Goal: Task Accomplishment & Management: Complete application form

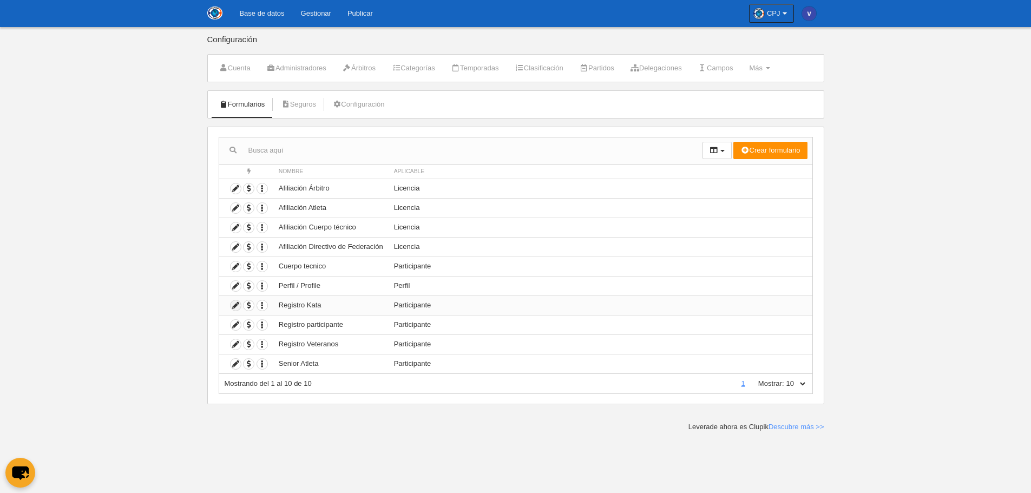
click at [234, 303] on icon at bounding box center [236, 305] width 10 height 10
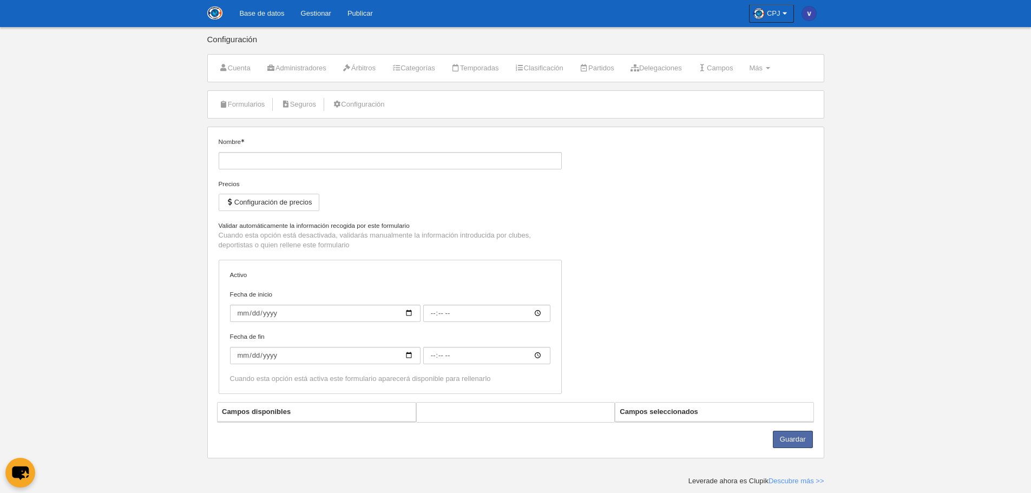
type input "Registro Kata"
checkbox input "true"
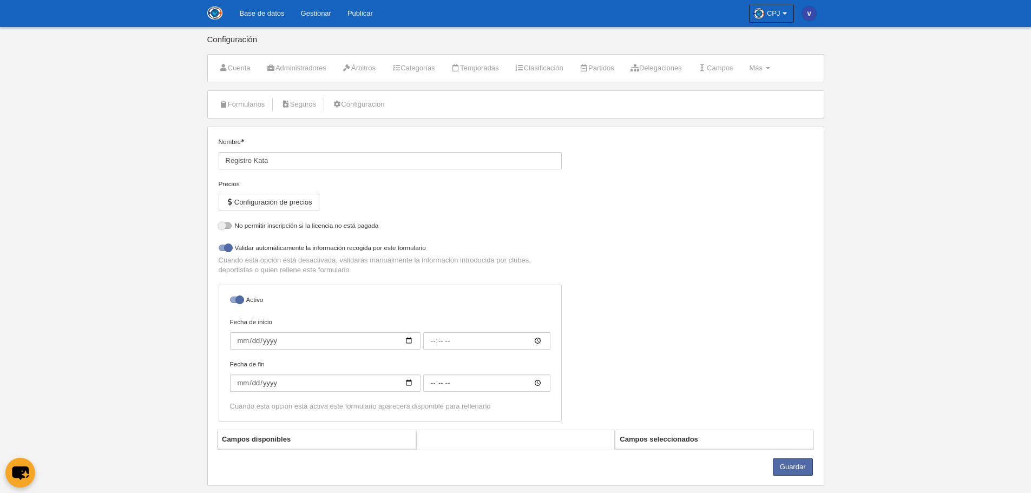
select select "selected"
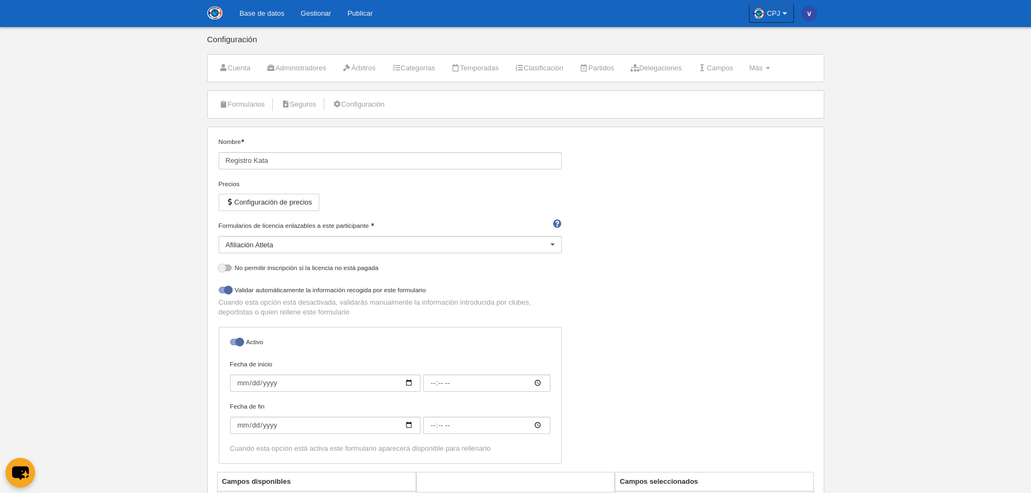
scroll to position [54, 0]
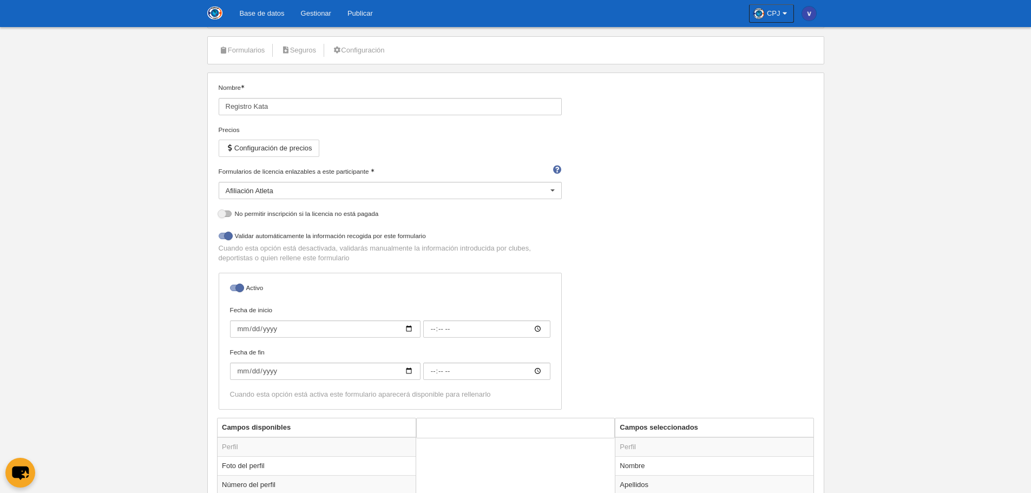
click at [298, 185] on div "Afiliación Atleta" at bounding box center [390, 190] width 343 height 17
click at [295, 223] on span "Afiliación Árbitro" at bounding box center [390, 224] width 342 height 17
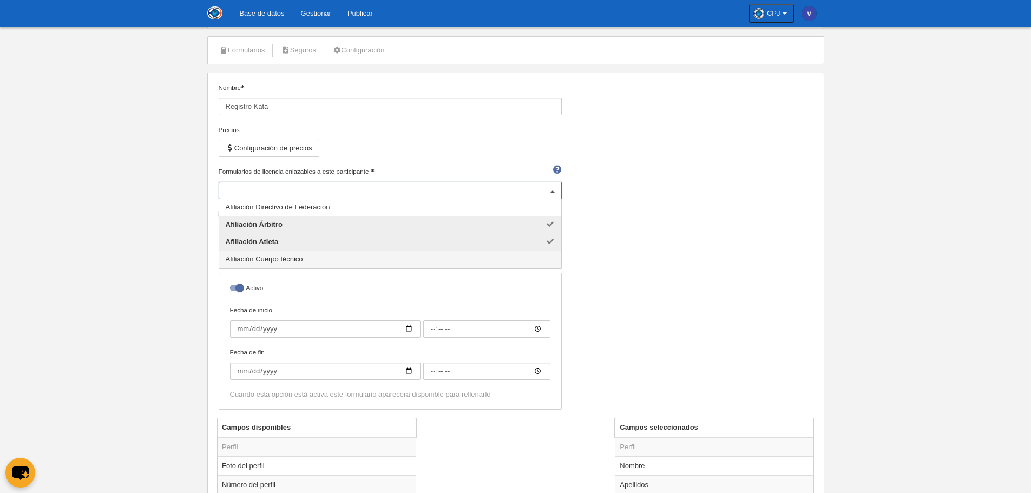
click at [297, 262] on span "Afiliación Cuerpo técnico" at bounding box center [264, 259] width 77 height 8
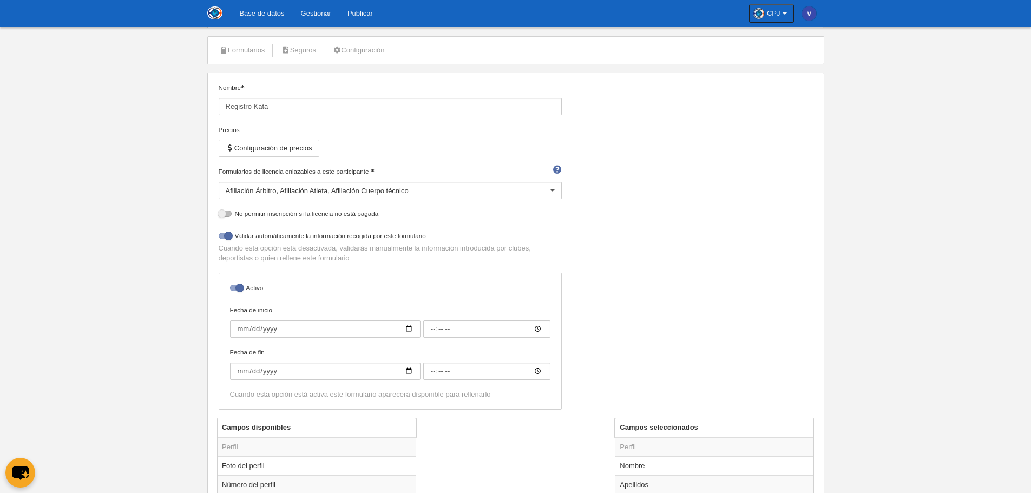
click at [612, 247] on div "Nombre Registro Kata Precios Configuración de precios Formularios de licencia e…" at bounding box center [515, 250] width 602 height 335
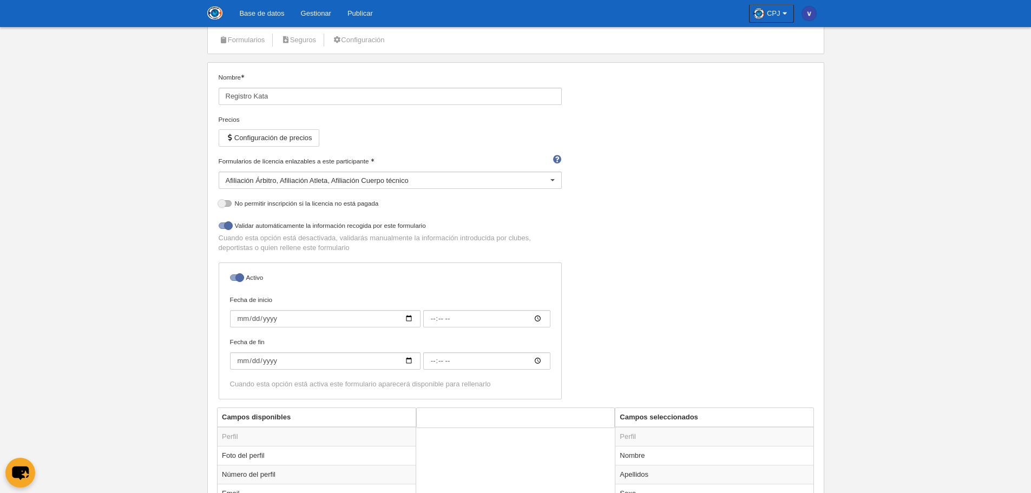
scroll to position [0, 0]
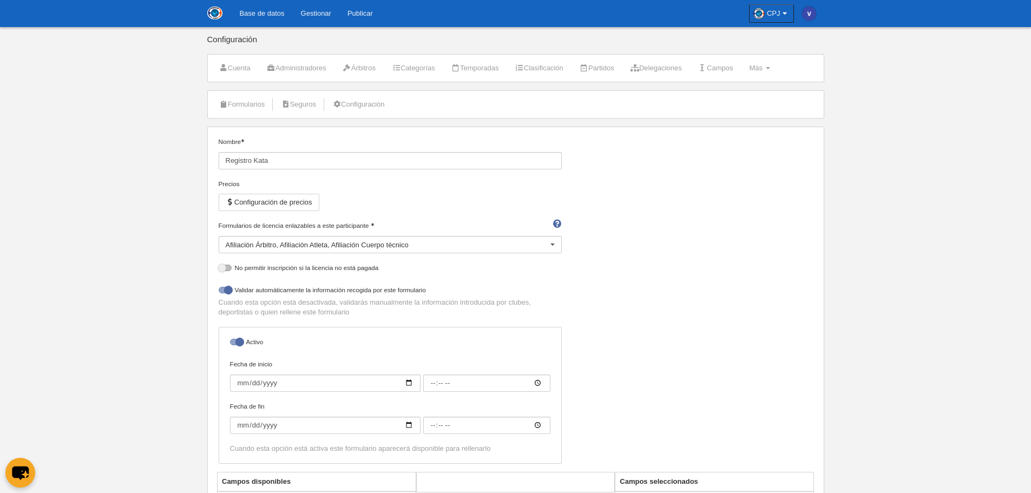
click at [306, 242] on div "Afiliación Árbitro Afiliación Atleta Afiliación Cuerpo técnico" at bounding box center [390, 244] width 343 height 17
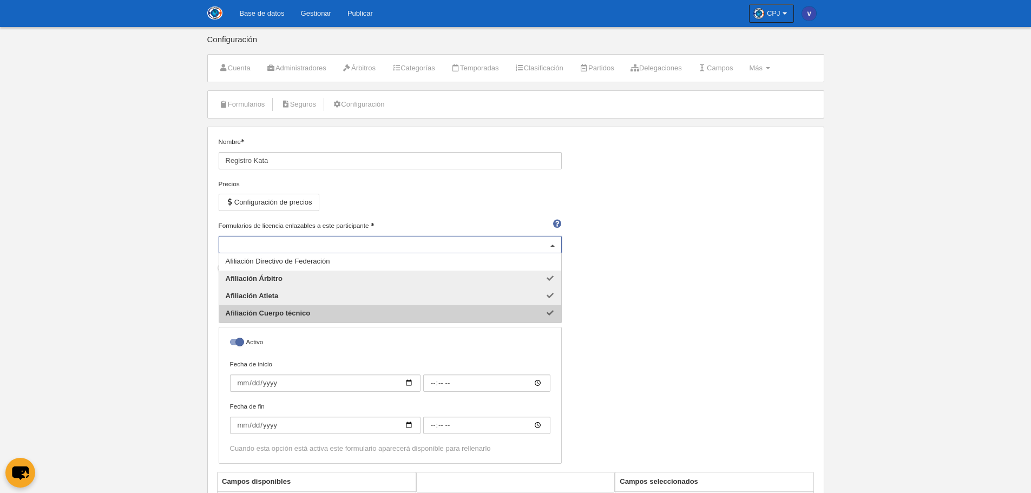
click at [303, 314] on span "Afiliación Cuerpo técnico" at bounding box center [268, 313] width 85 height 8
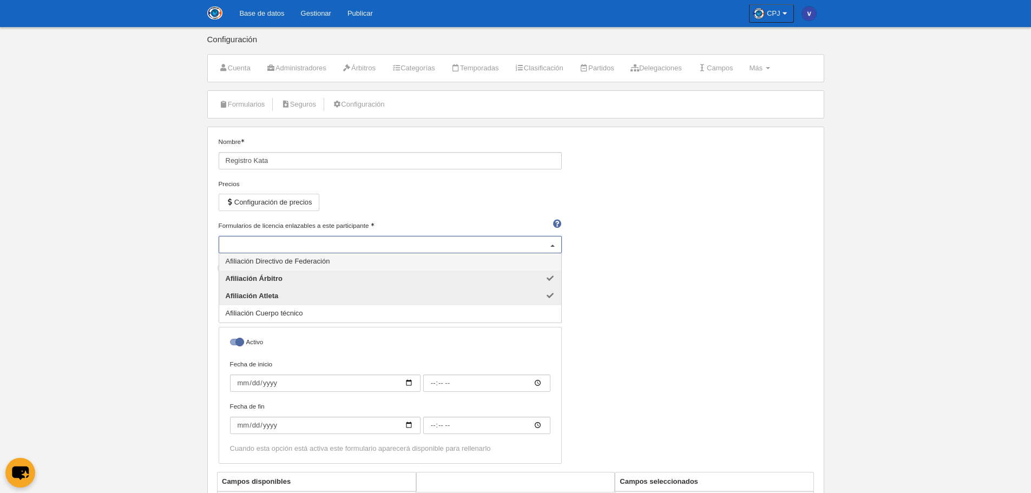
click at [275, 258] on span "Afiliación Directivo de Federación" at bounding box center [278, 261] width 104 height 8
click at [275, 312] on span "Afiliación Cuerpo técnico" at bounding box center [264, 313] width 77 height 8
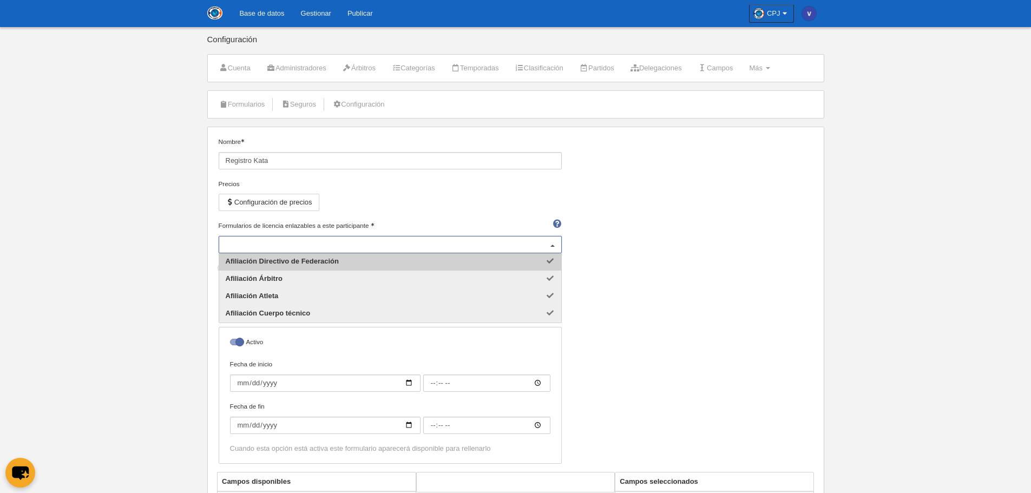
click at [613, 239] on div "Nombre Registro Kata Precios Configuración de precios Formularios de licencia e…" at bounding box center [515, 304] width 602 height 335
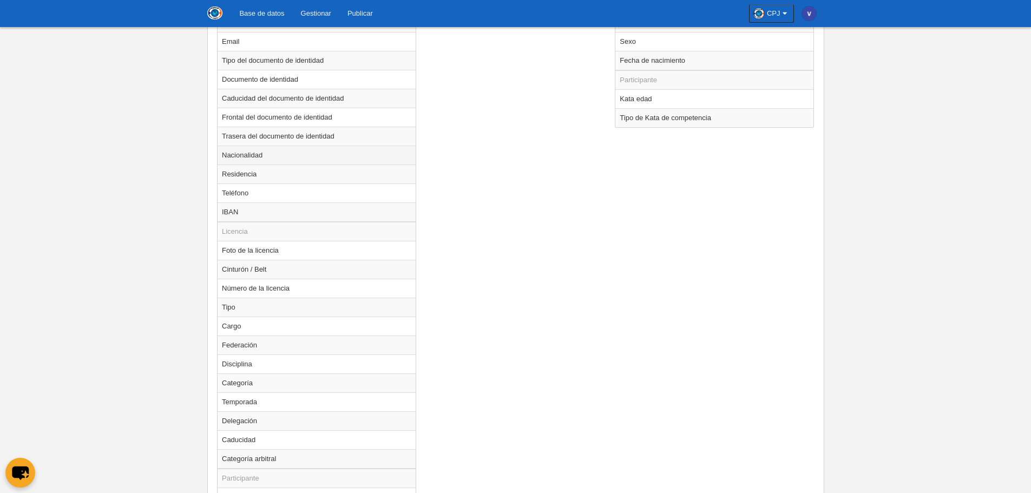
scroll to position [541, 0]
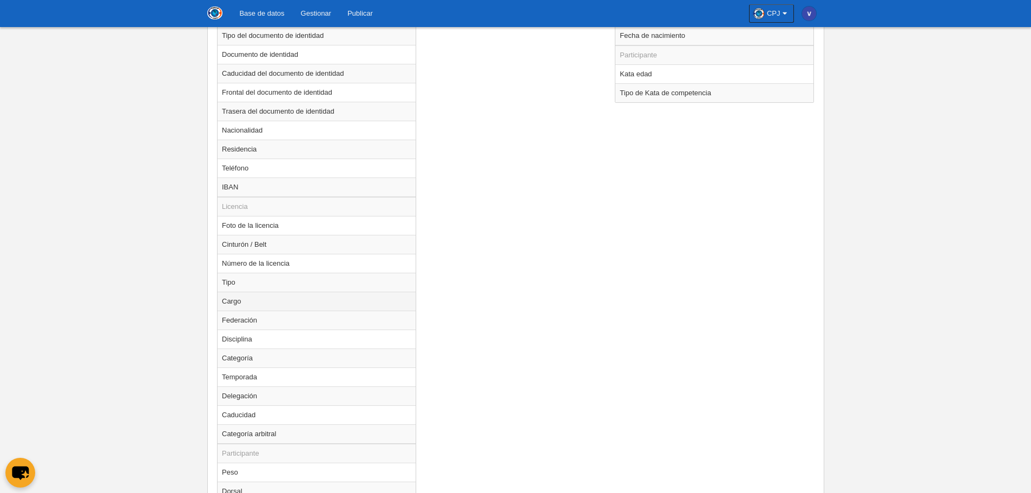
click at [273, 301] on td "Cargo" at bounding box center [317, 301] width 198 height 19
radio input "true"
select select
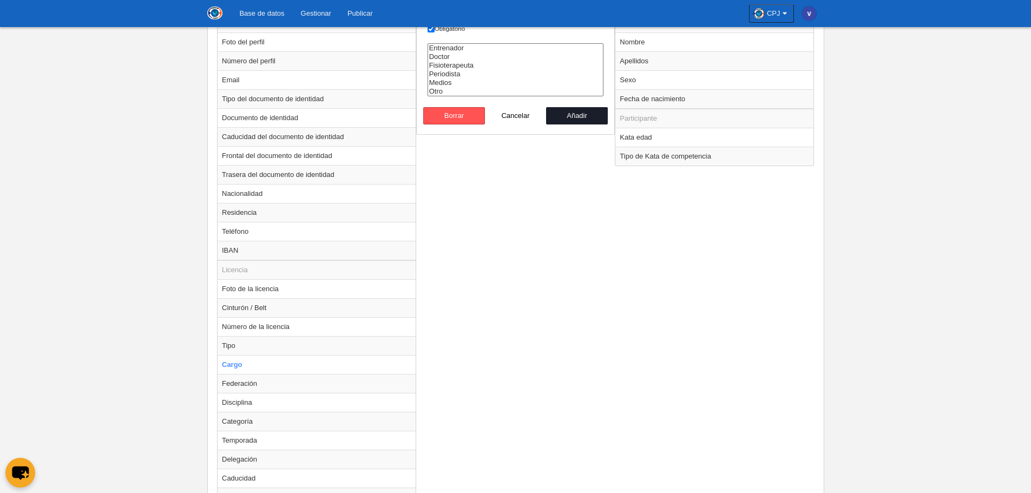
scroll to position [433, 0]
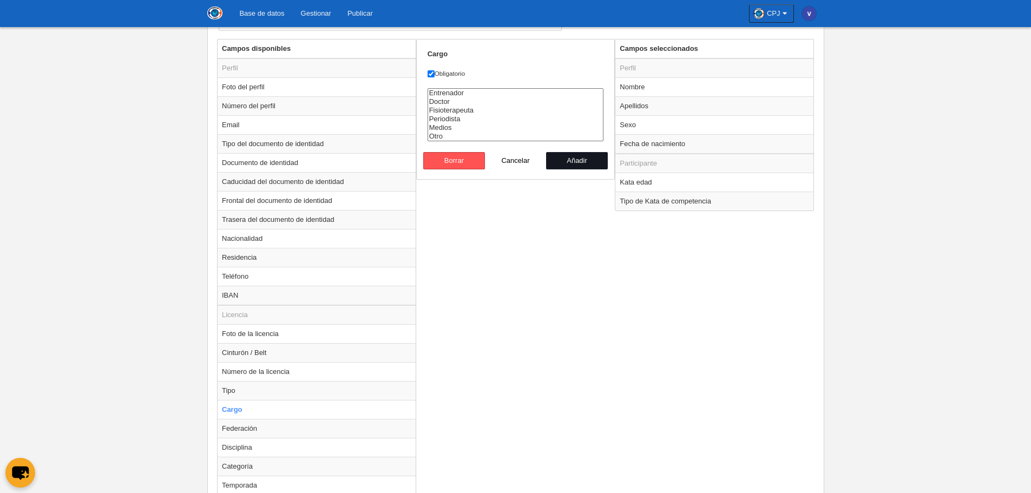
click at [567, 165] on button "Añadir" at bounding box center [577, 160] width 62 height 17
radio input "false"
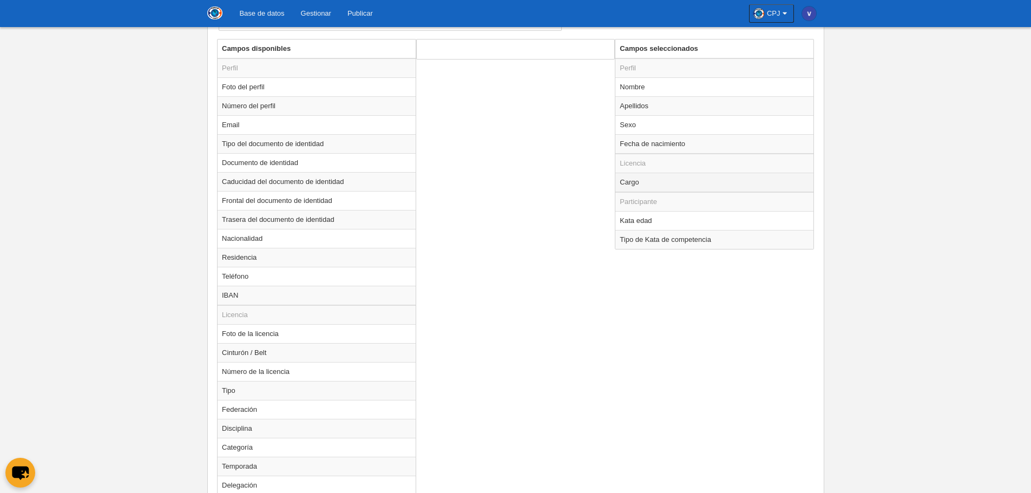
click at [642, 186] on td "Cargo" at bounding box center [714, 182] width 198 height 19
radio input "true"
select select
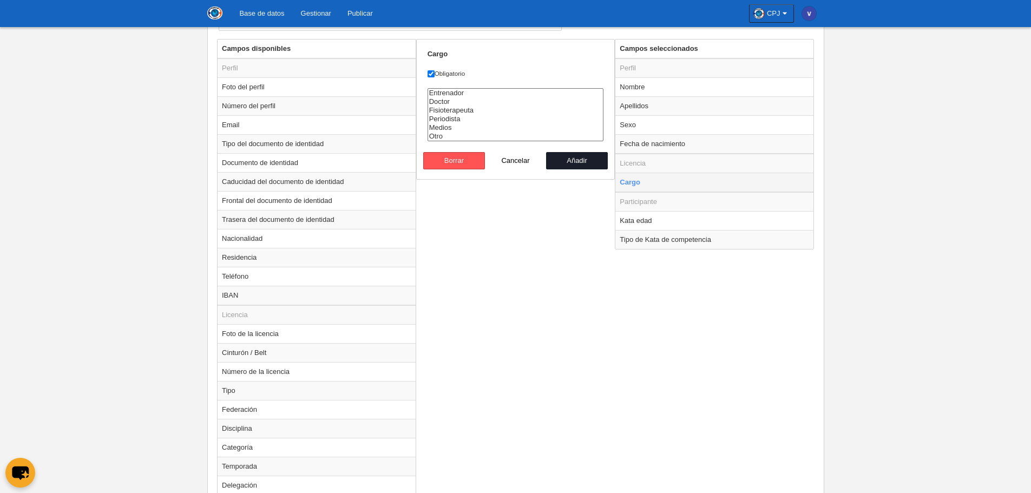
click at [642, 186] on td "Cargo" at bounding box center [714, 182] width 198 height 19
click at [575, 163] on button "Añadir" at bounding box center [577, 160] width 62 height 17
radio input "false"
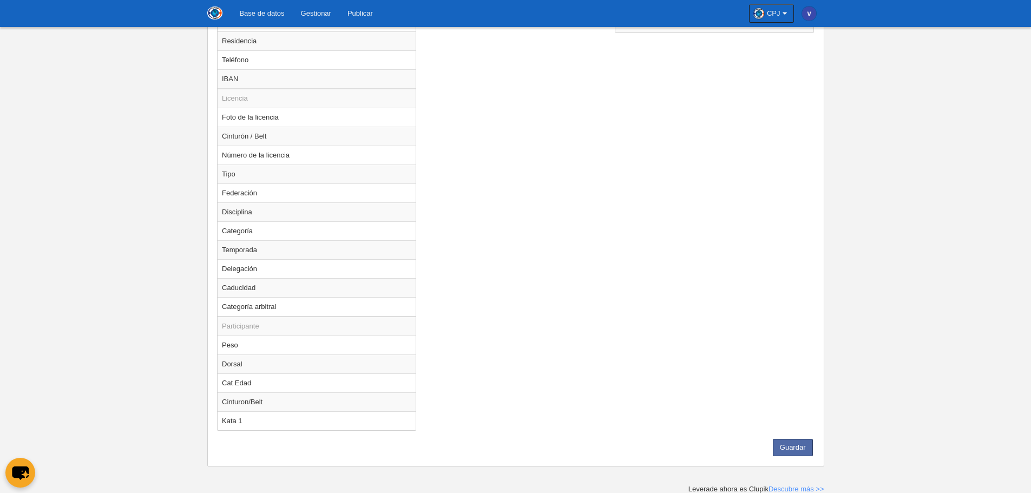
scroll to position [651, 0]
click at [786, 443] on button "Guardar" at bounding box center [793, 446] width 40 height 17
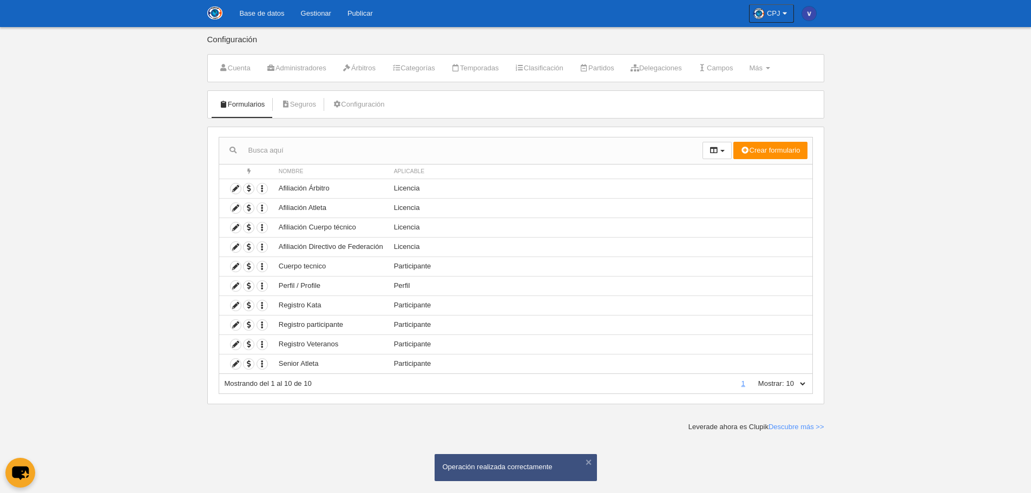
click at [264, 10] on link "Base de datos" at bounding box center [261, 13] width 61 height 27
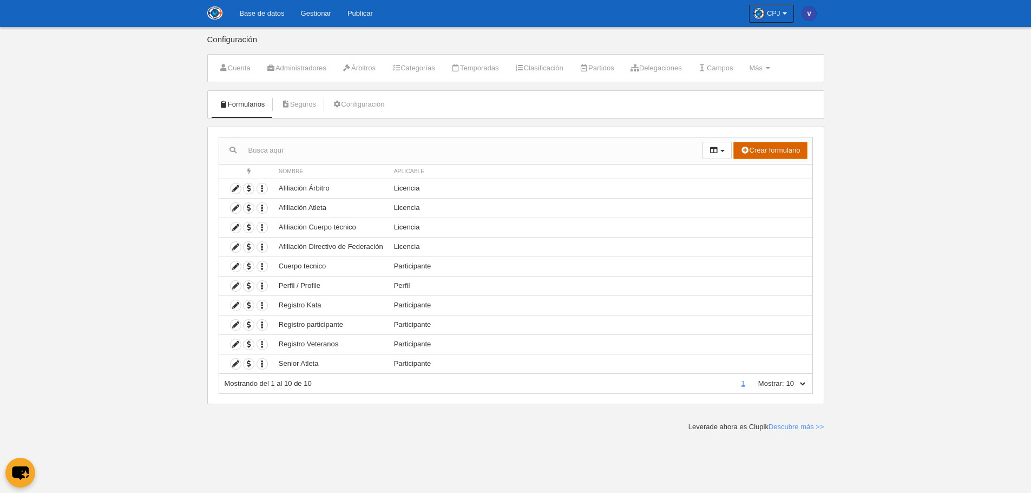
click at [769, 153] on button "Crear formulario" at bounding box center [770, 150] width 74 height 17
click at [766, 204] on span "Participante" at bounding box center [755, 206] width 46 height 8
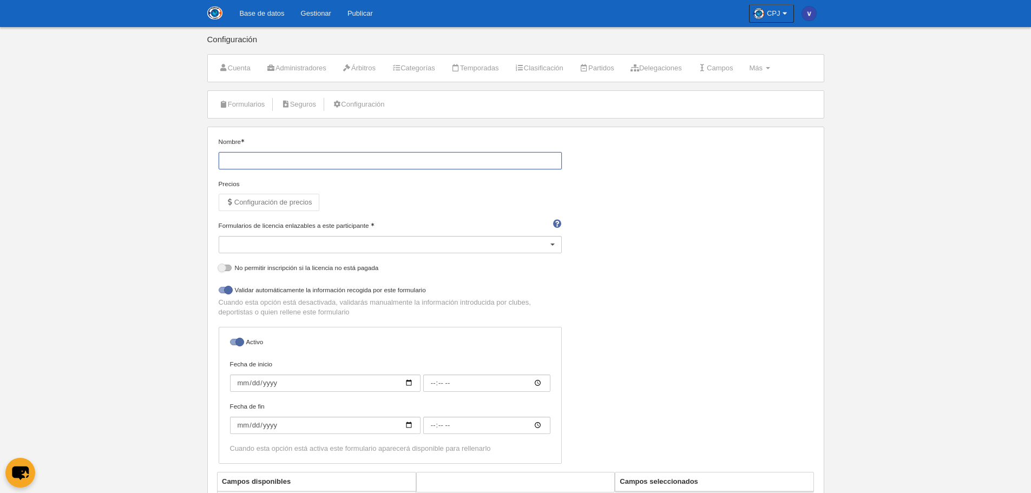
click at [309, 156] on input "Nombre" at bounding box center [390, 160] width 343 height 17
type input "Registro Arbitro"
click at [277, 246] on div at bounding box center [390, 244] width 343 height 17
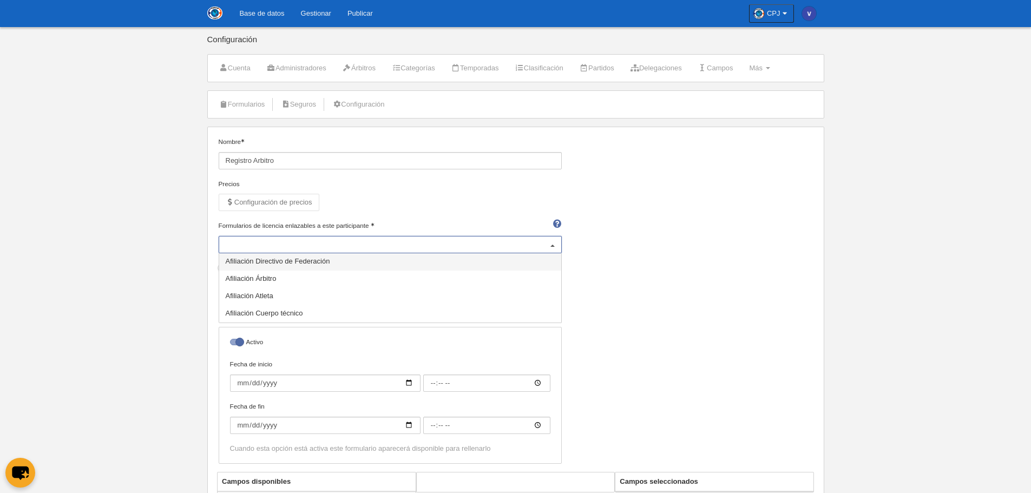
click at [282, 259] on span "Afiliación Directivo de Federación" at bounding box center [278, 261] width 104 height 8
select select "selected"
click at [275, 278] on span "Afiliación Árbitro" at bounding box center [251, 278] width 51 height 8
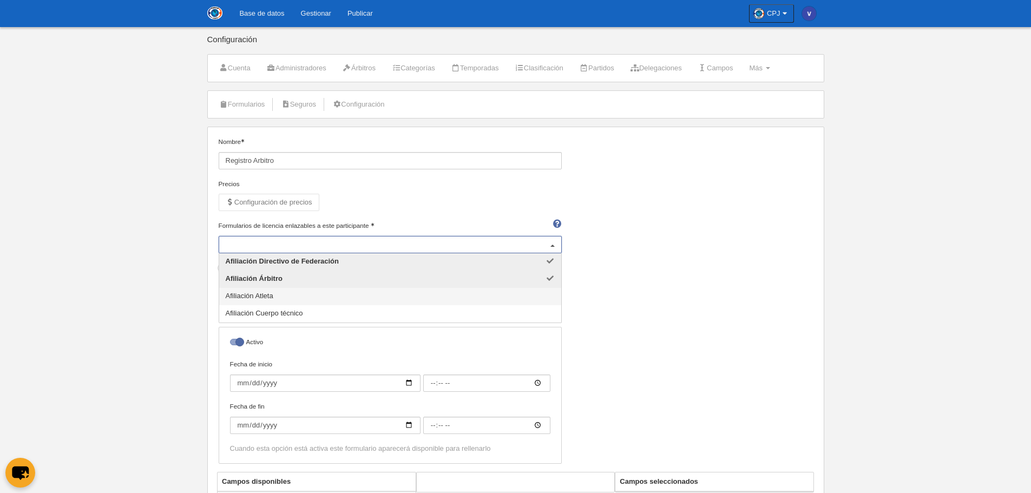
click at [275, 297] on span "Afiliación Atleta" at bounding box center [390, 296] width 342 height 17
click at [280, 312] on span "Afiliación Cuerpo técnico" at bounding box center [264, 313] width 77 height 8
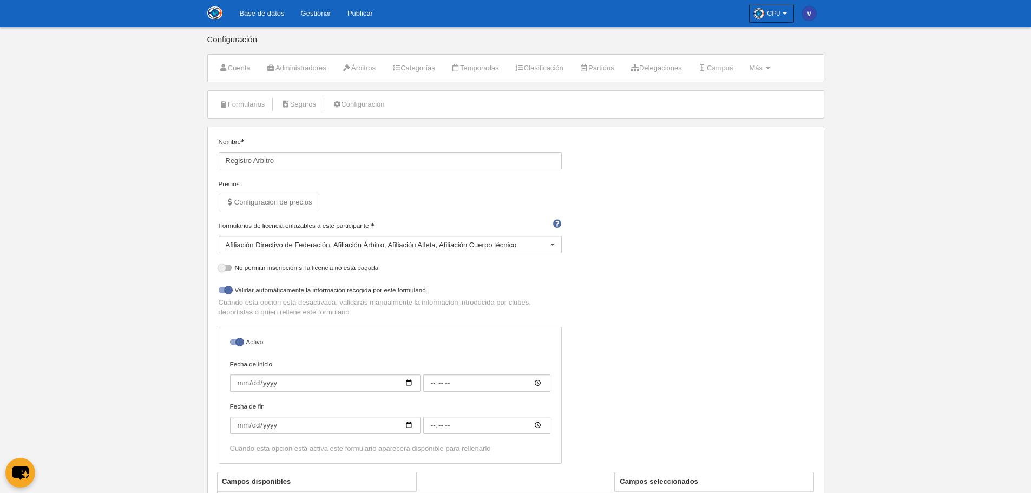
click at [198, 307] on body "Base de datos Gestionar Publicar CPJ Ajustes generales Ir a vista pública Vanes…" at bounding box center [515, 246] width 1031 height 493
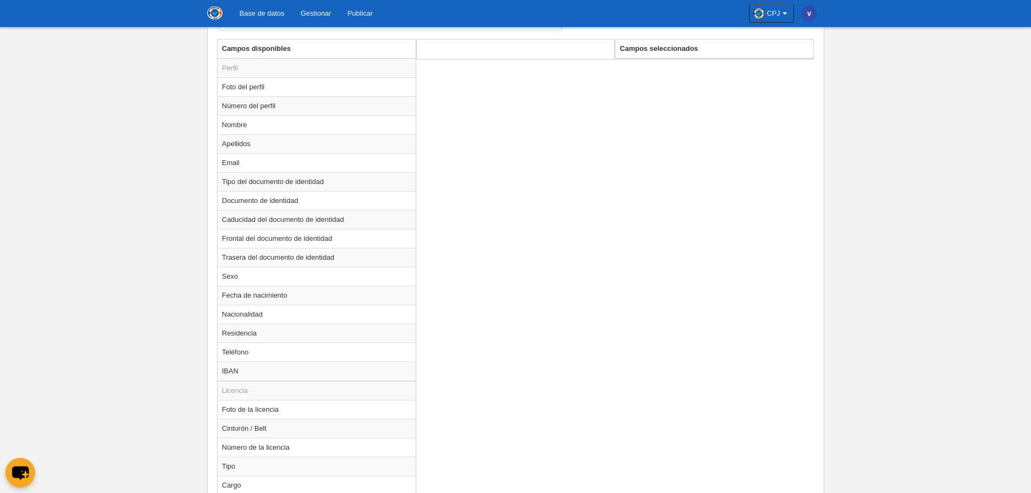
scroll to position [379, 0]
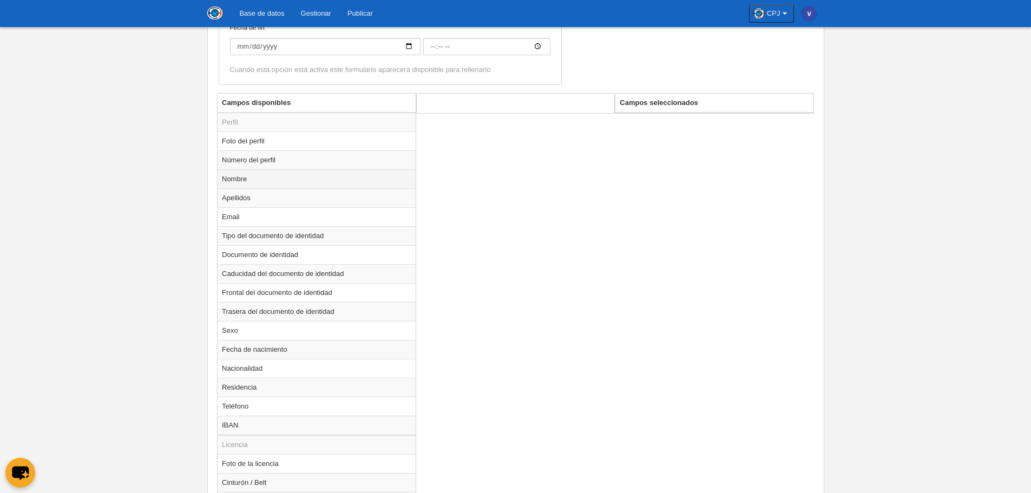
click at [251, 178] on td "Nombre" at bounding box center [317, 178] width 198 height 19
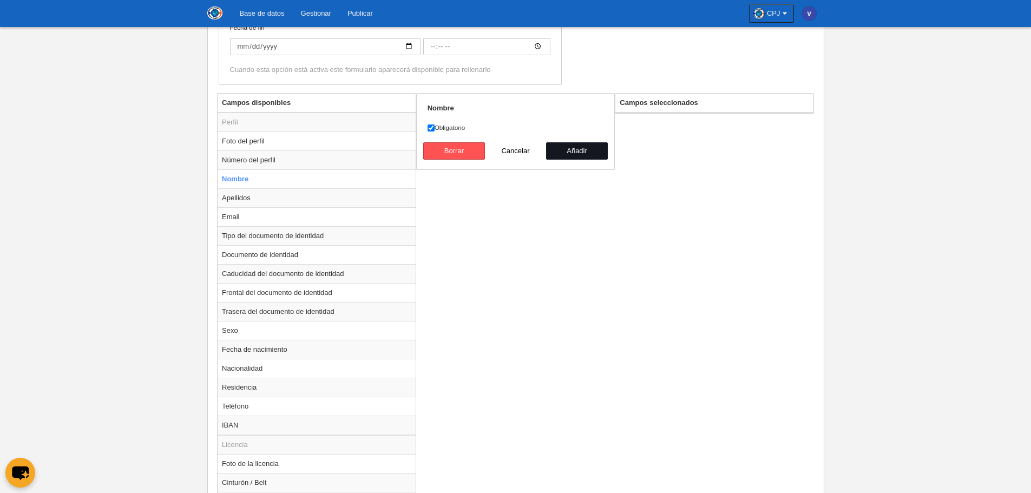
click at [555, 152] on button "Añadir" at bounding box center [577, 150] width 62 height 17
radio input "false"
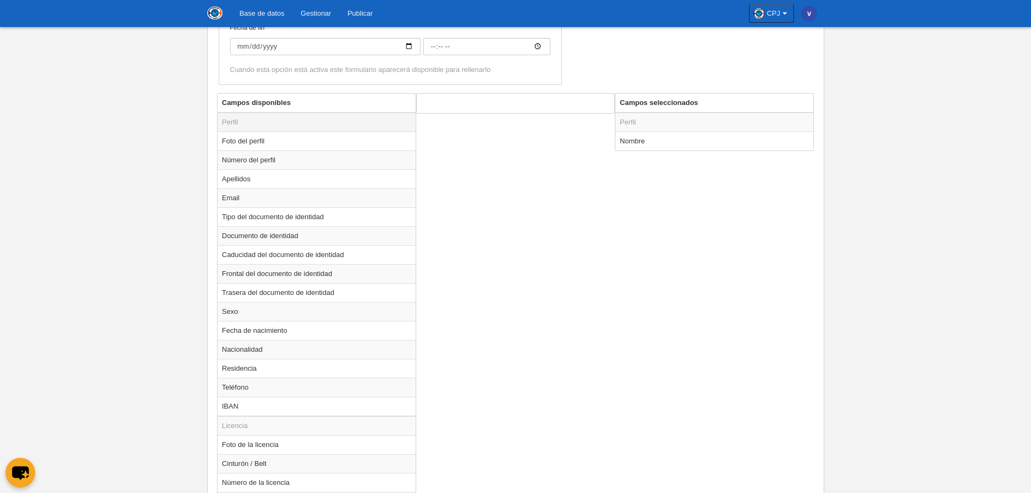
click at [267, 126] on td "Perfil" at bounding box center [317, 122] width 198 height 19
click at [622, 128] on td "Perfil" at bounding box center [714, 122] width 198 height 19
click at [646, 140] on td "Nombre" at bounding box center [714, 141] width 198 height 19
radio input "true"
click at [463, 154] on button "Borrar" at bounding box center [454, 150] width 62 height 17
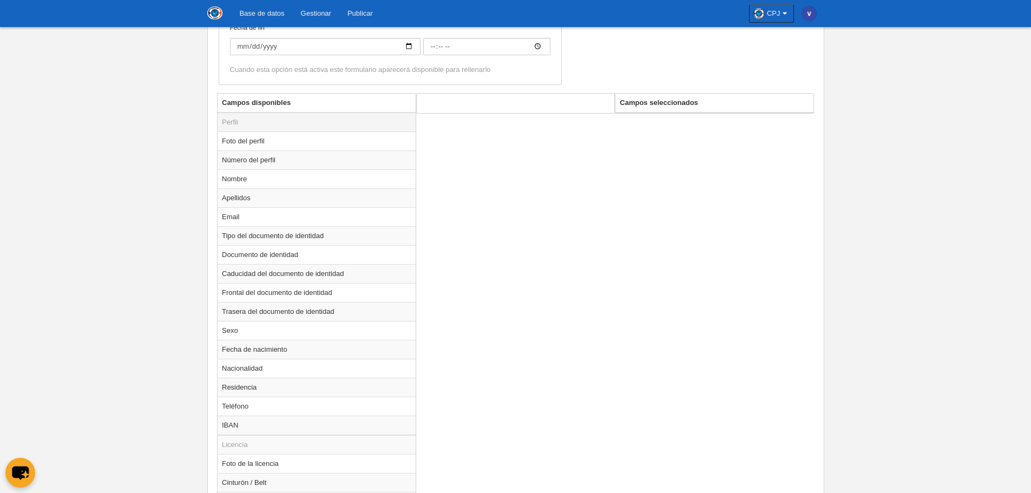
click at [301, 128] on td "Perfil" at bounding box center [317, 122] width 198 height 19
drag, startPoint x: 249, startPoint y: 126, endPoint x: 617, endPoint y: 135, distance: 368.1
click at [617, 135] on div "Campos disponibles Perfil Foto del perfil Número del perfil Nombre Apellidos Em…" at bounding box center [515, 467] width 602 height 749
click at [344, 130] on td "Perfil" at bounding box center [317, 122] width 198 height 19
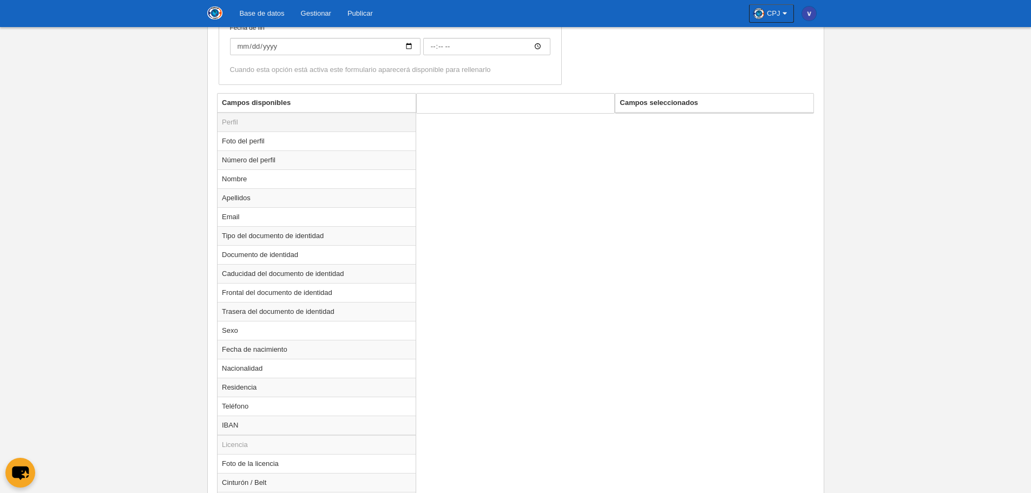
click at [332, 121] on td "Perfil" at bounding box center [317, 122] width 198 height 19
click at [279, 176] on td "Nombre" at bounding box center [317, 178] width 198 height 19
click at [587, 153] on button "Añadir" at bounding box center [577, 150] width 62 height 17
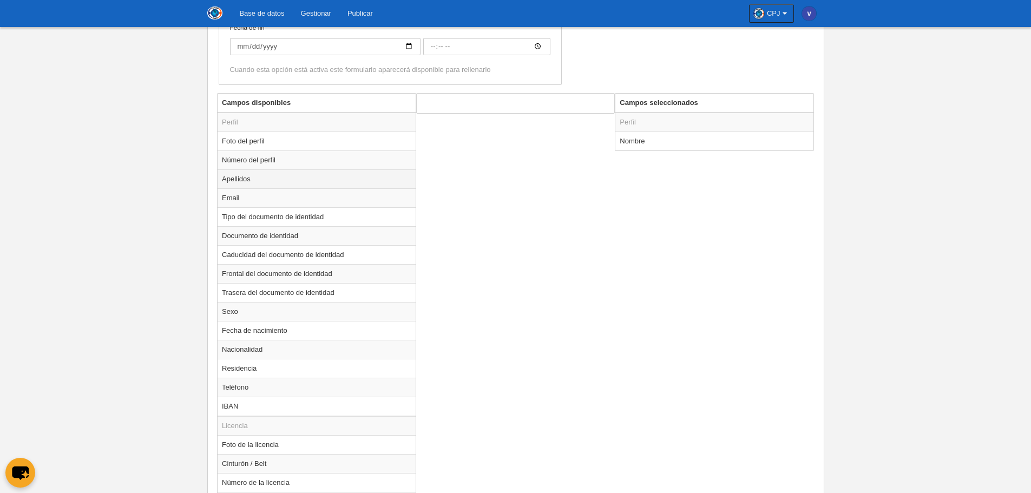
click at [295, 186] on td "Apellidos" at bounding box center [317, 178] width 198 height 19
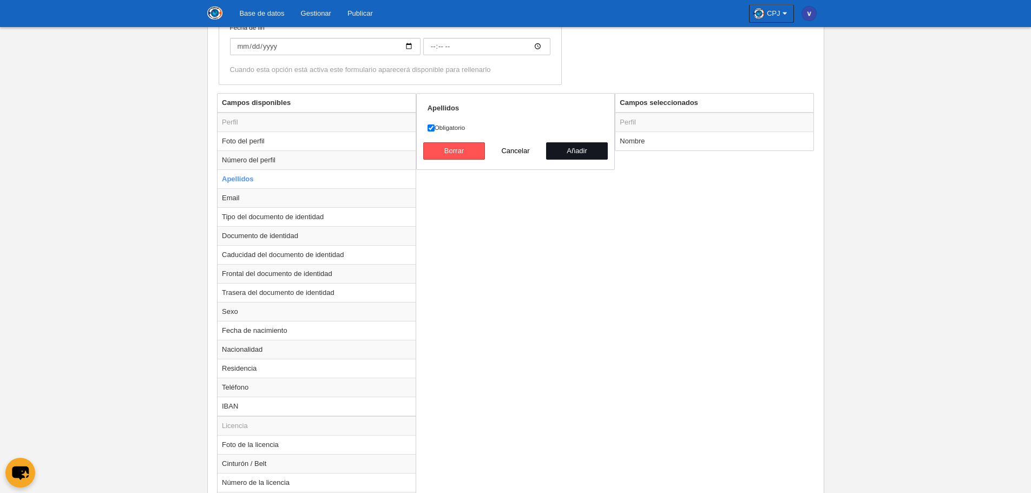
click at [567, 148] on button "Añadir" at bounding box center [577, 150] width 62 height 17
radio input "false"
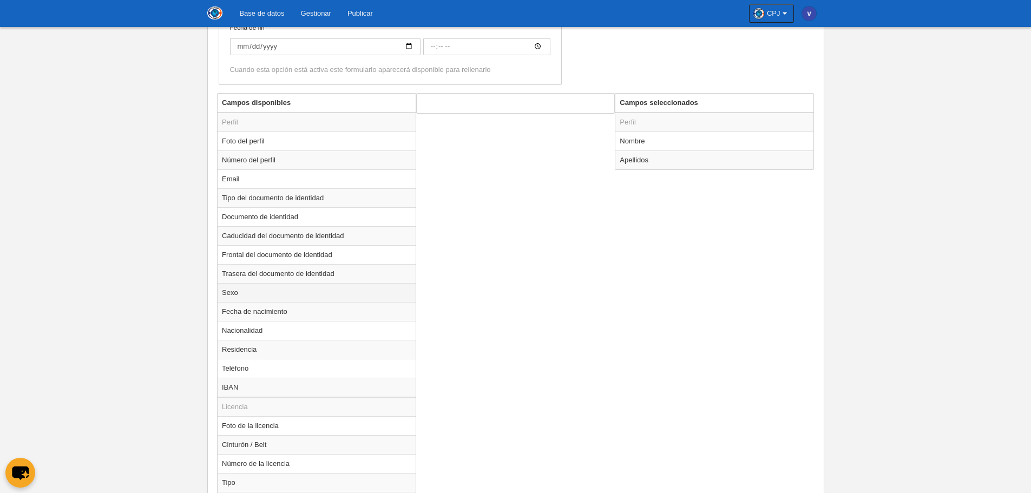
click at [291, 290] on td "Sexo" at bounding box center [317, 292] width 198 height 19
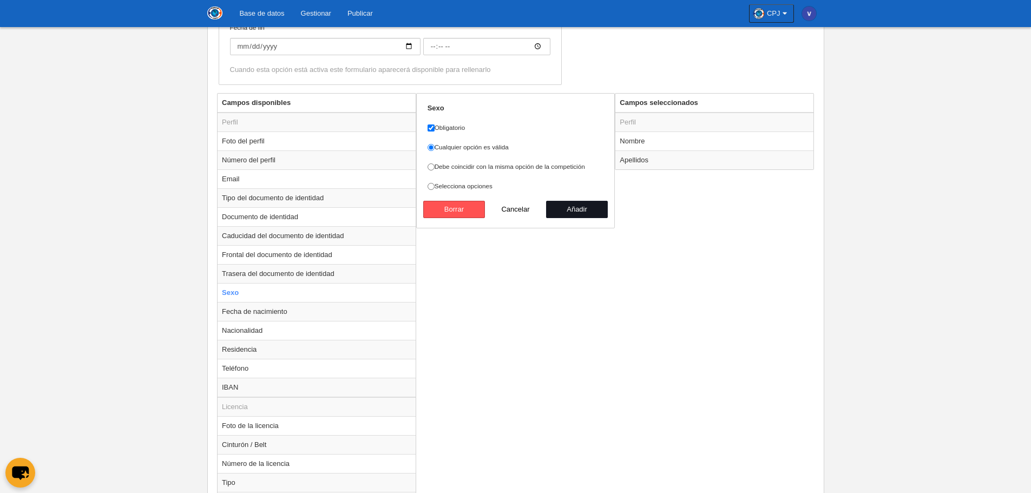
click at [580, 211] on button "Añadir" at bounding box center [577, 209] width 62 height 17
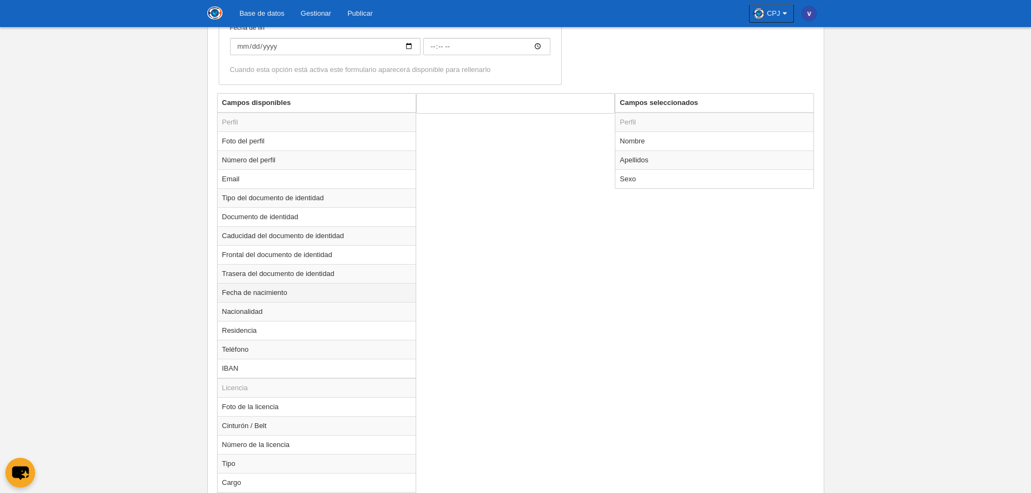
click at [301, 295] on td "Fecha de nacimiento" at bounding box center [317, 292] width 198 height 19
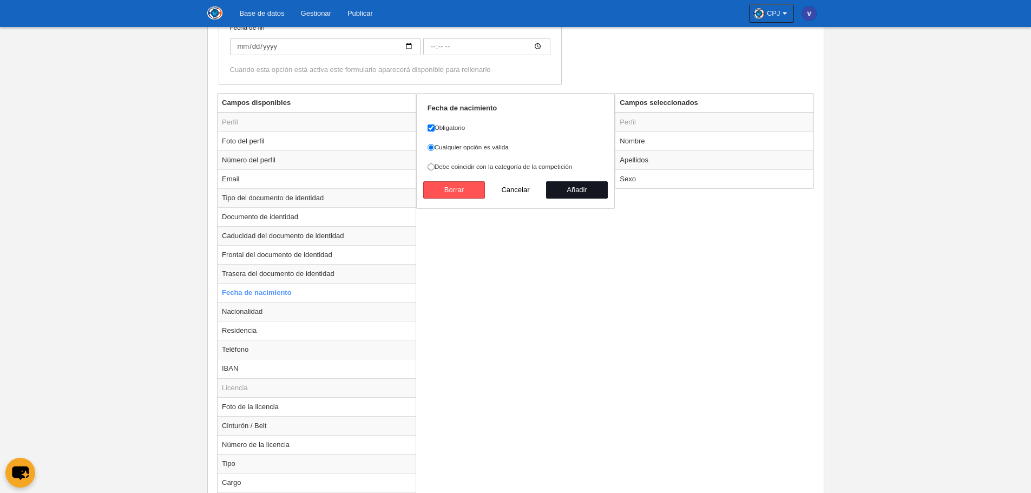
click at [570, 189] on button "Añadir" at bounding box center [577, 189] width 62 height 17
radio input "false"
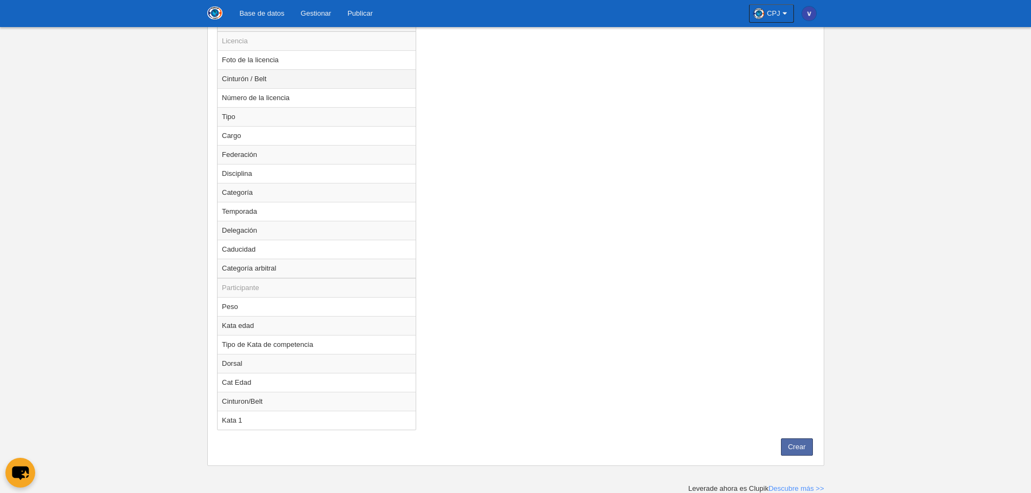
scroll to position [707, 0]
click at [307, 268] on td "Categoría arbitral" at bounding box center [317, 267] width 198 height 19
radio input "true"
click at [293, 273] on td "Categoría arbitral" at bounding box center [317, 267] width 198 height 19
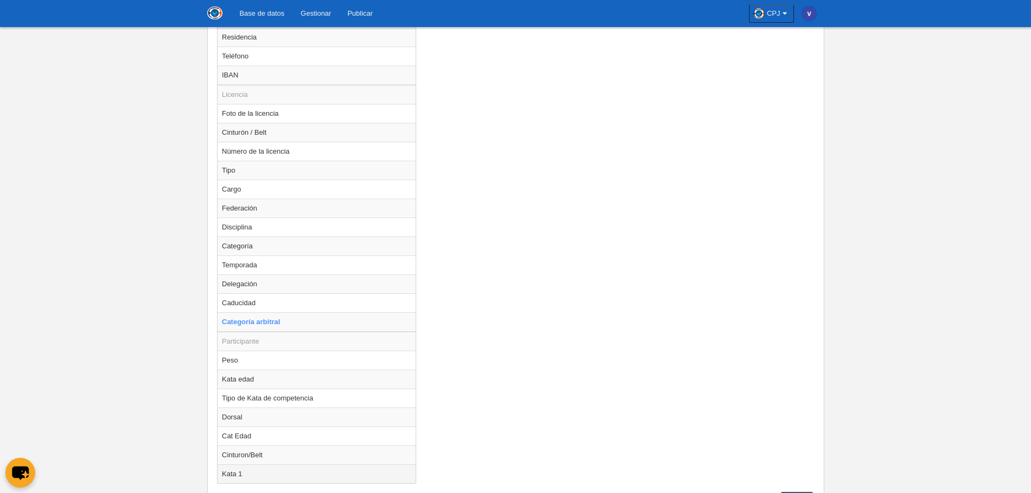
scroll to position [599, 0]
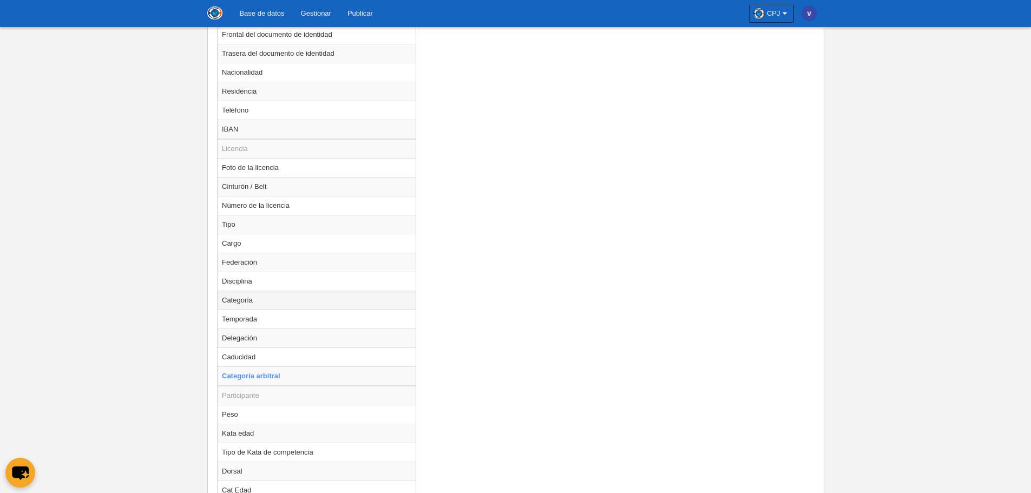
click at [270, 305] on td "Categoría" at bounding box center [317, 300] width 198 height 19
radio input "true"
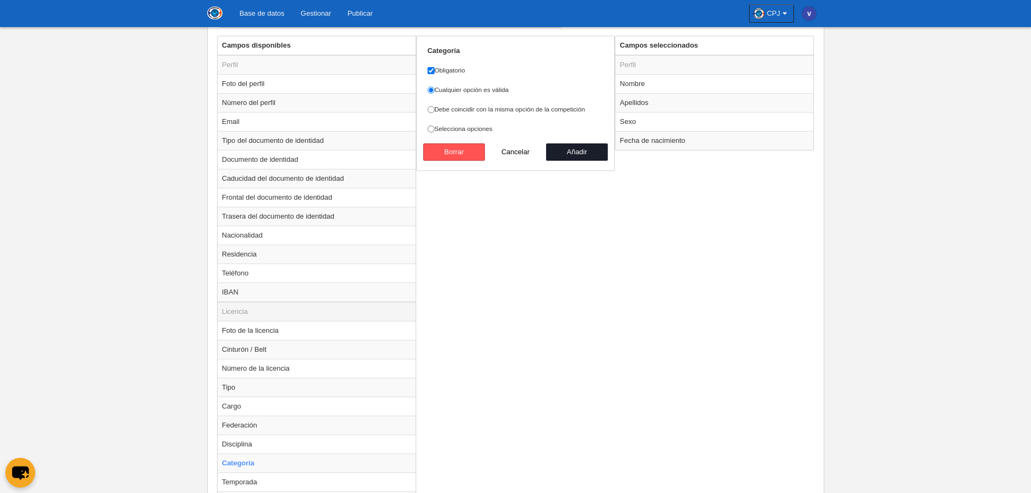
scroll to position [437, 0]
click at [265, 460] on td "Categoría" at bounding box center [317, 462] width 198 height 19
click at [266, 406] on td "Cargo" at bounding box center [317, 405] width 198 height 19
radio input "true"
select select
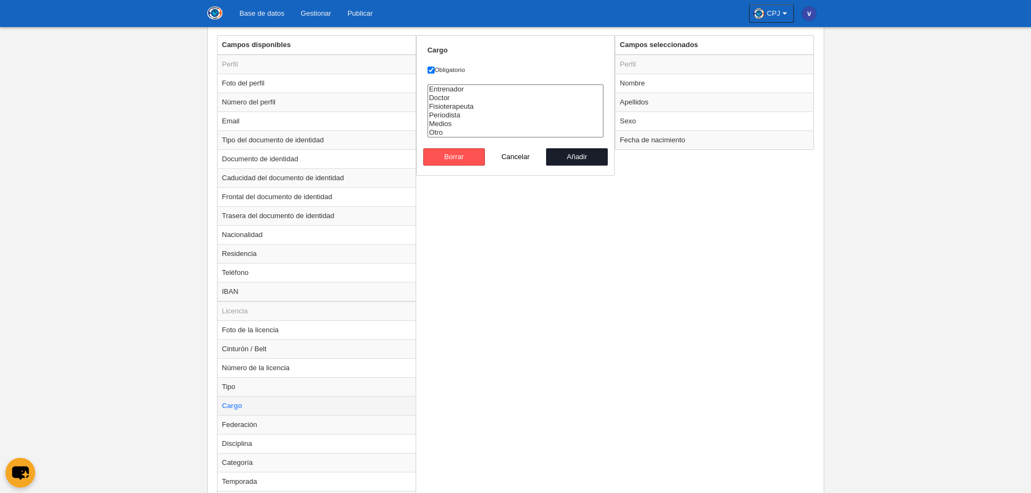
click at [266, 406] on td "Cargo" at bounding box center [317, 405] width 198 height 19
click at [269, 395] on td "Tipo" at bounding box center [317, 386] width 198 height 19
radio input "true"
select select
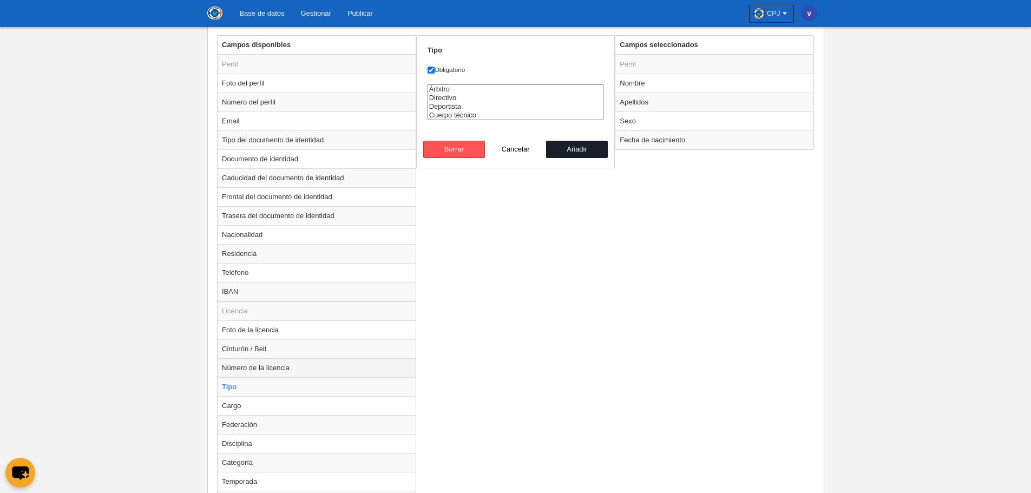
click at [284, 370] on td "Número de la licencia" at bounding box center [317, 367] width 198 height 19
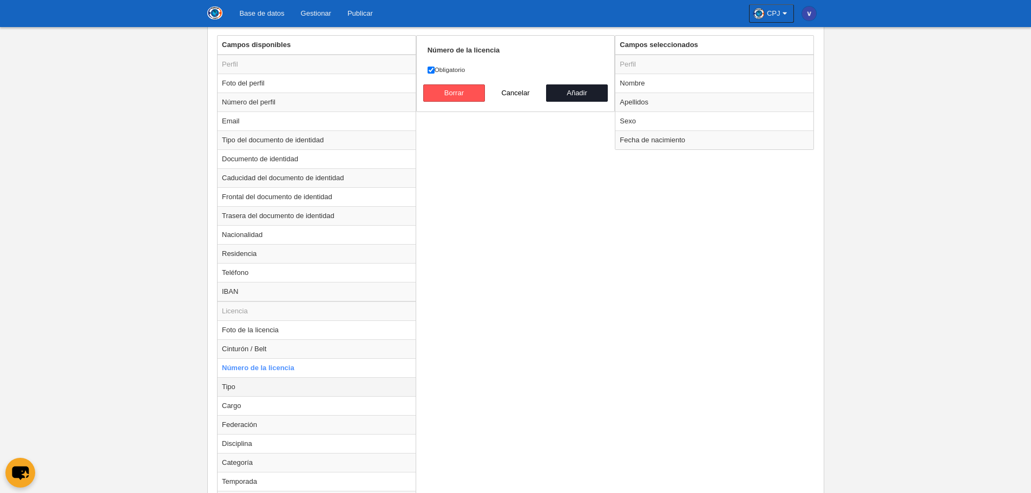
click at [283, 385] on td "Tipo" at bounding box center [317, 386] width 198 height 19
radio input "false"
radio input "true"
select select
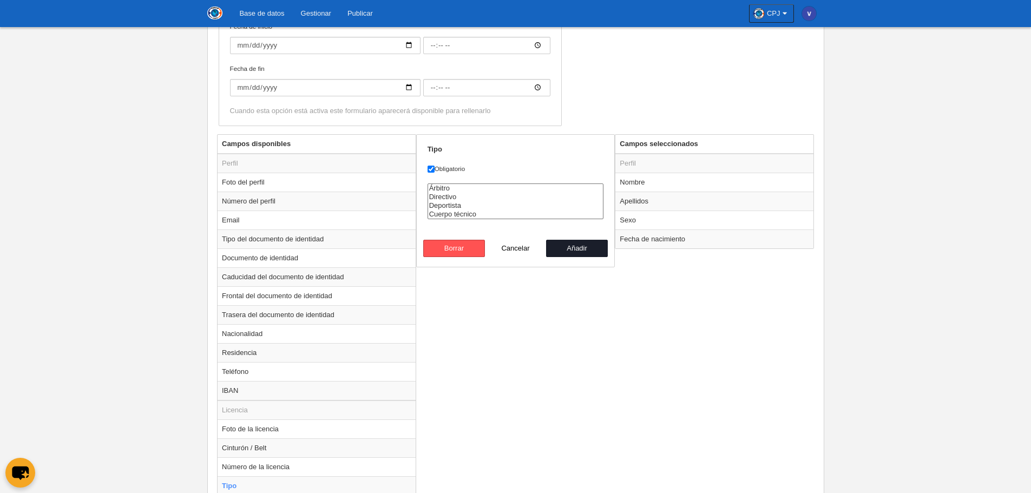
scroll to position [329, 0]
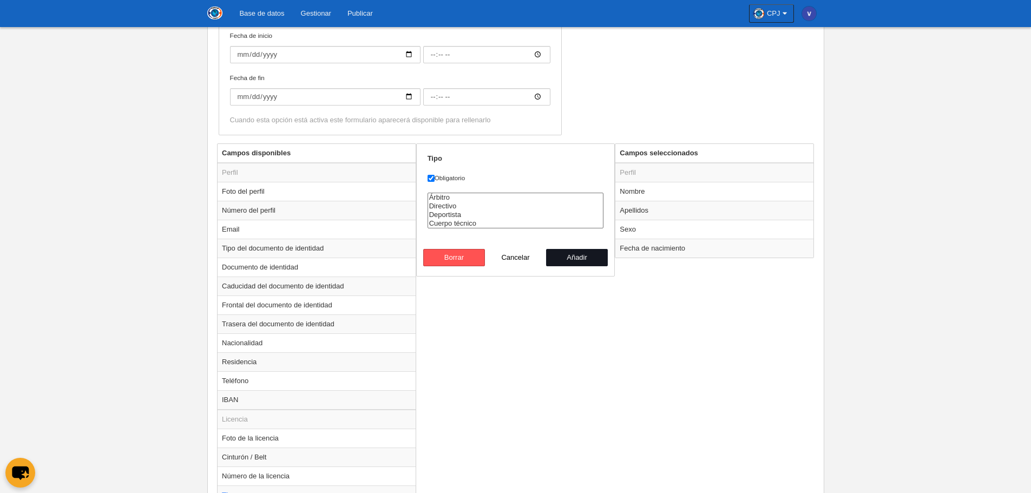
click at [579, 257] on button "Añadir" at bounding box center [577, 257] width 62 height 17
radio input "false"
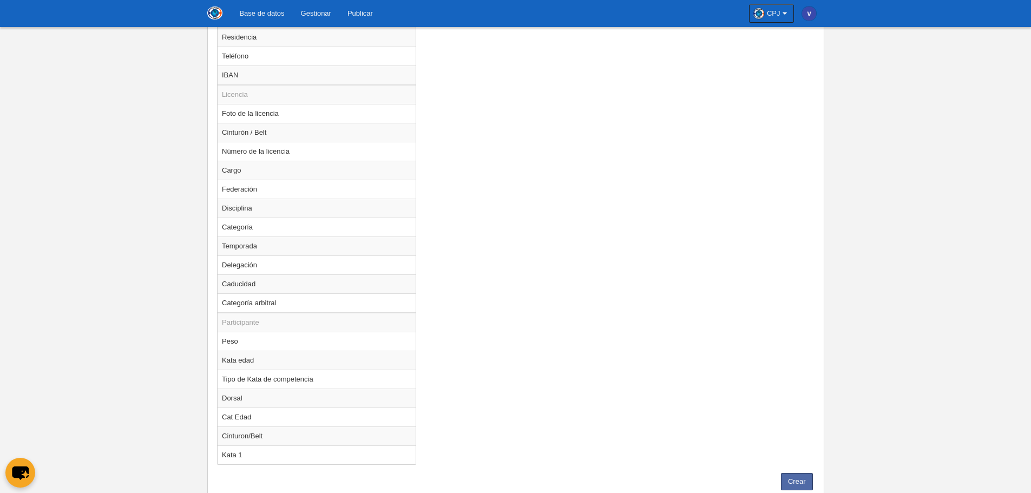
scroll to position [688, 0]
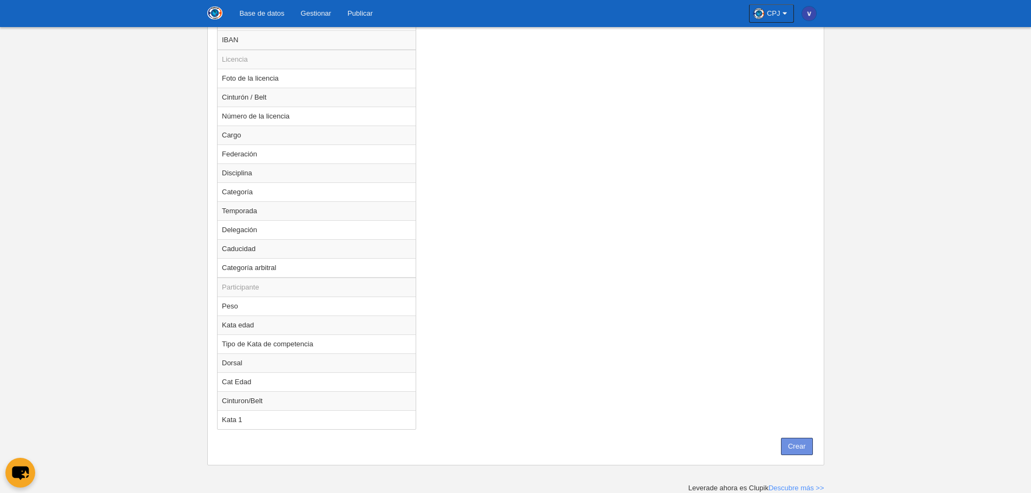
click at [796, 440] on button "Crear" at bounding box center [797, 446] width 32 height 17
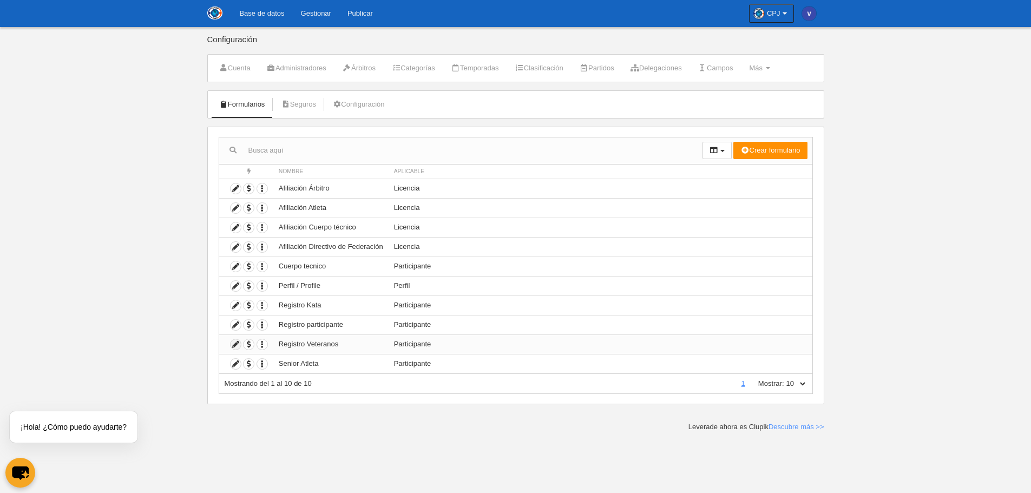
click at [237, 346] on icon at bounding box center [236, 344] width 10 height 10
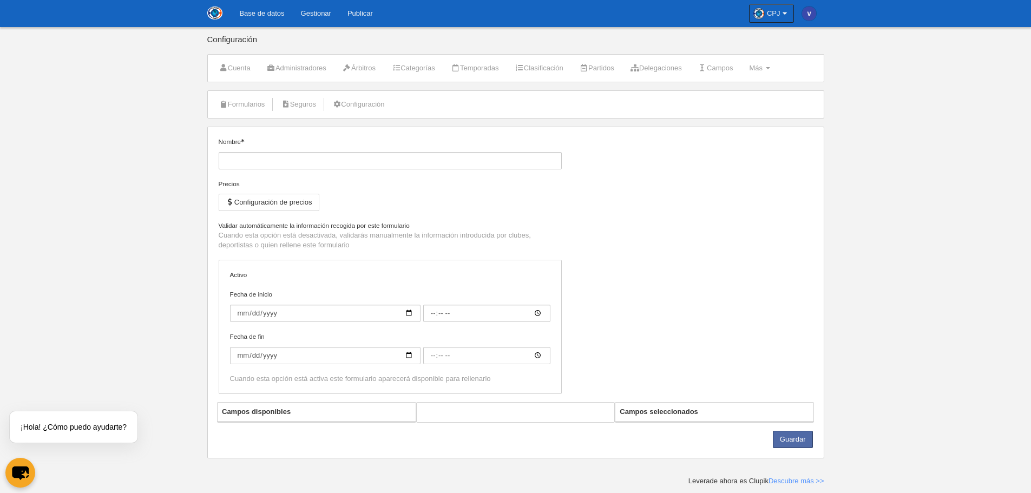
type input "Registro Veteranos"
checkbox input "true"
type input "[DATE]"
type input "00:00"
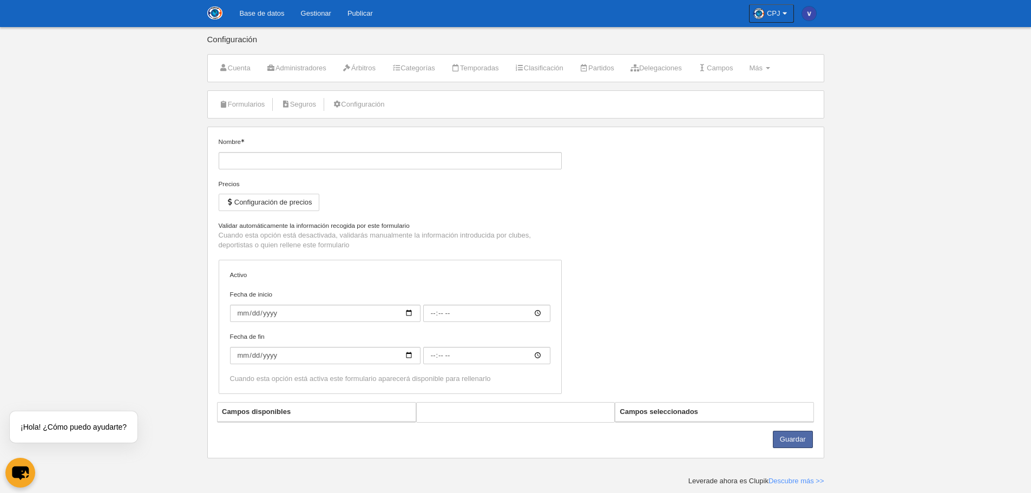
type input "[DATE]"
type input "00:00"
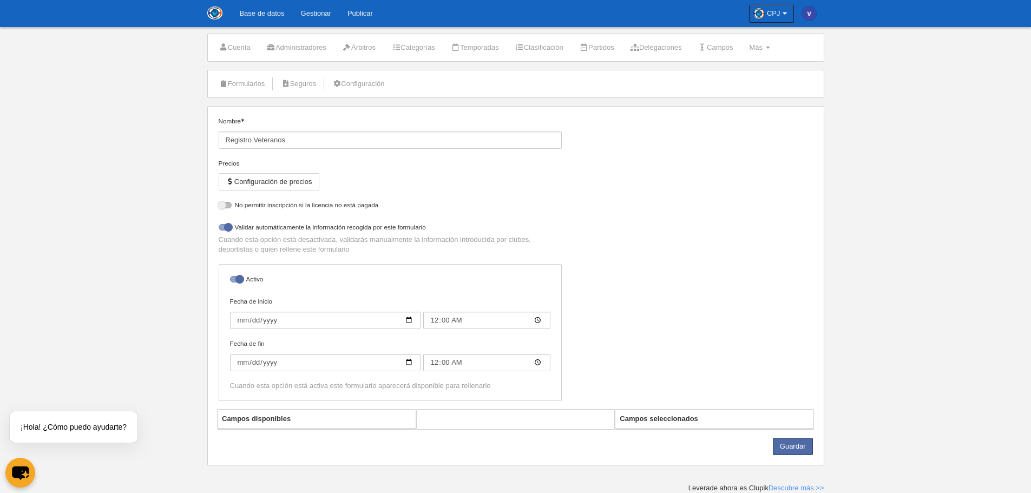
select select "selected"
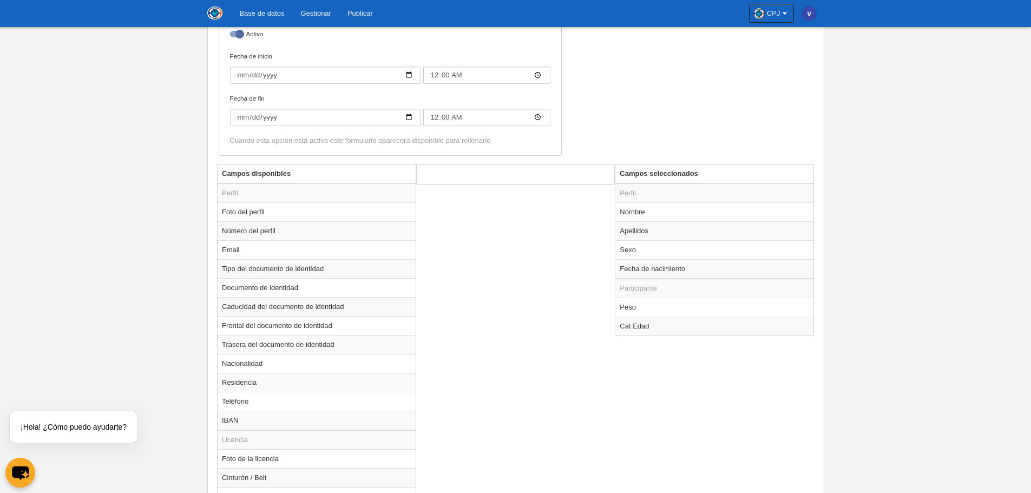
scroll to position [345, 0]
